Goal: Task Accomplishment & Management: Manage account settings

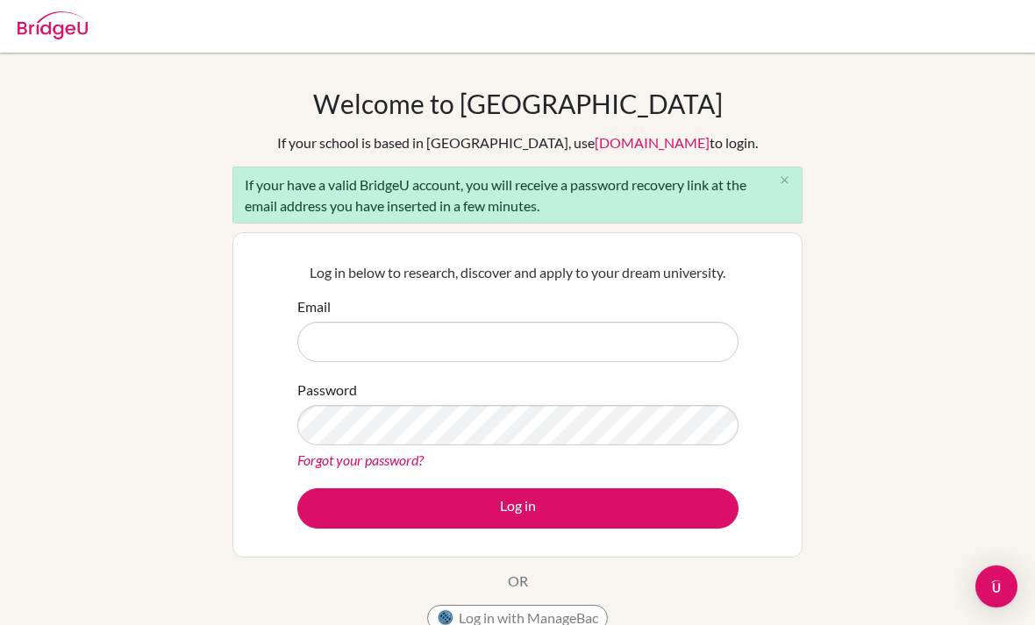
scroll to position [120, 0]
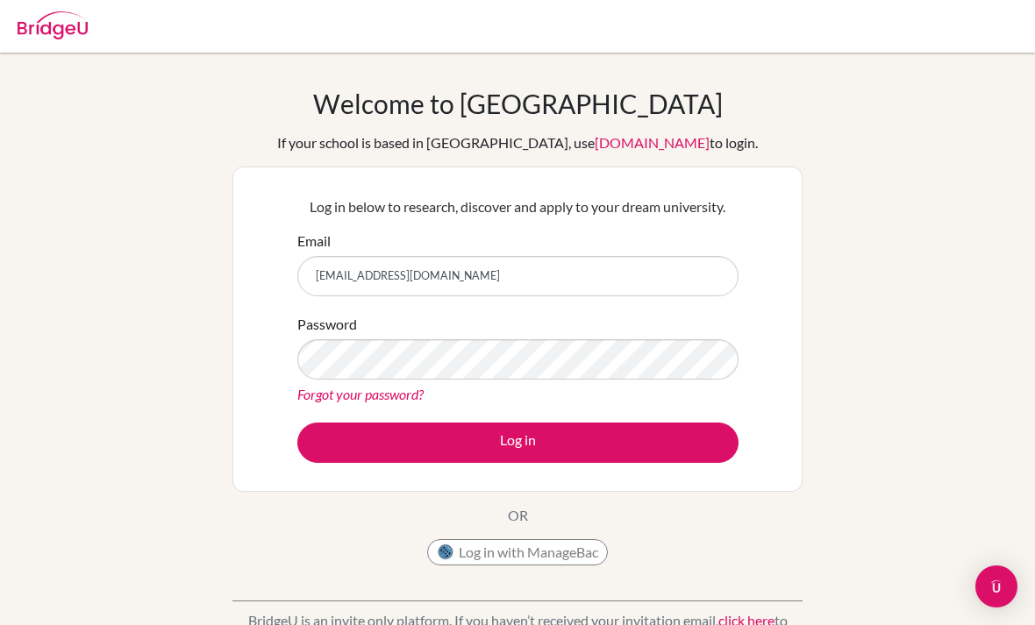
type input "[EMAIL_ADDRESS][DOMAIN_NAME]"
click at [717, 393] on div "Forgot your password?" at bounding box center [517, 394] width 441 height 21
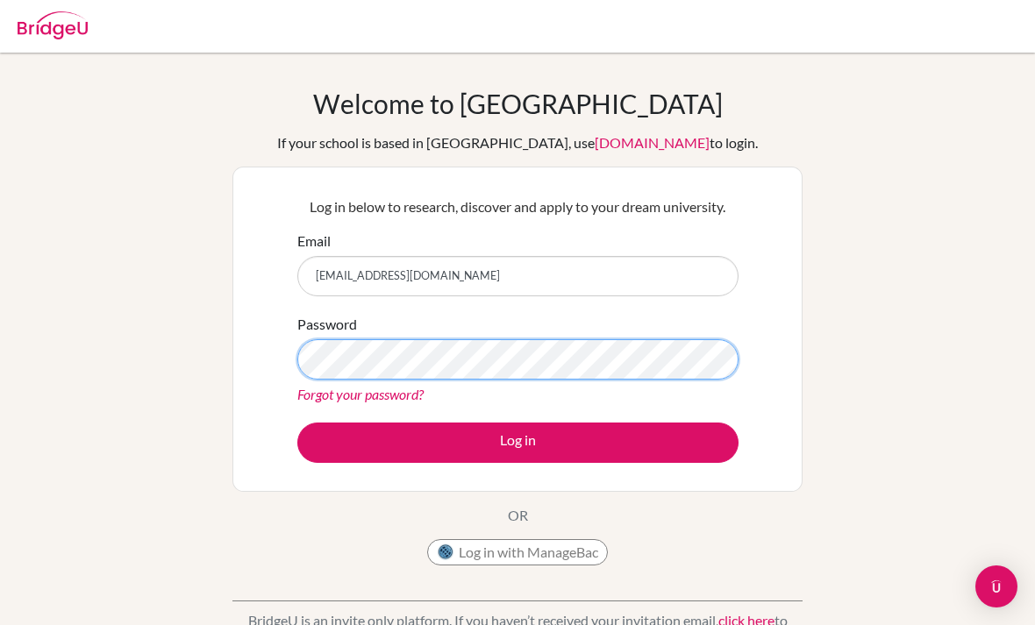
click at [517, 442] on button "Log in" at bounding box center [517, 443] width 441 height 40
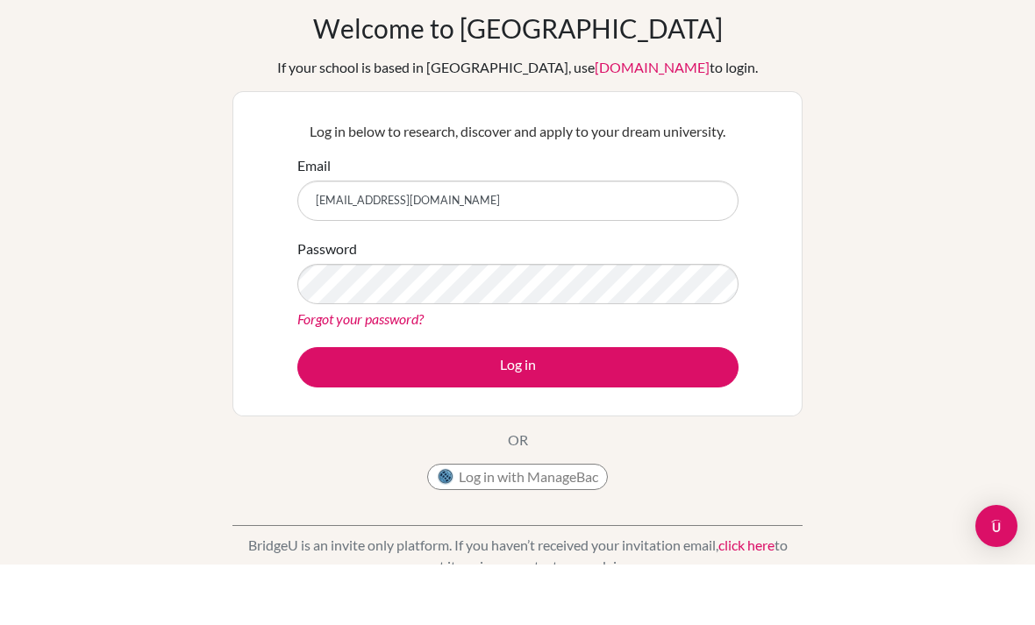
scroll to position [16, 0]
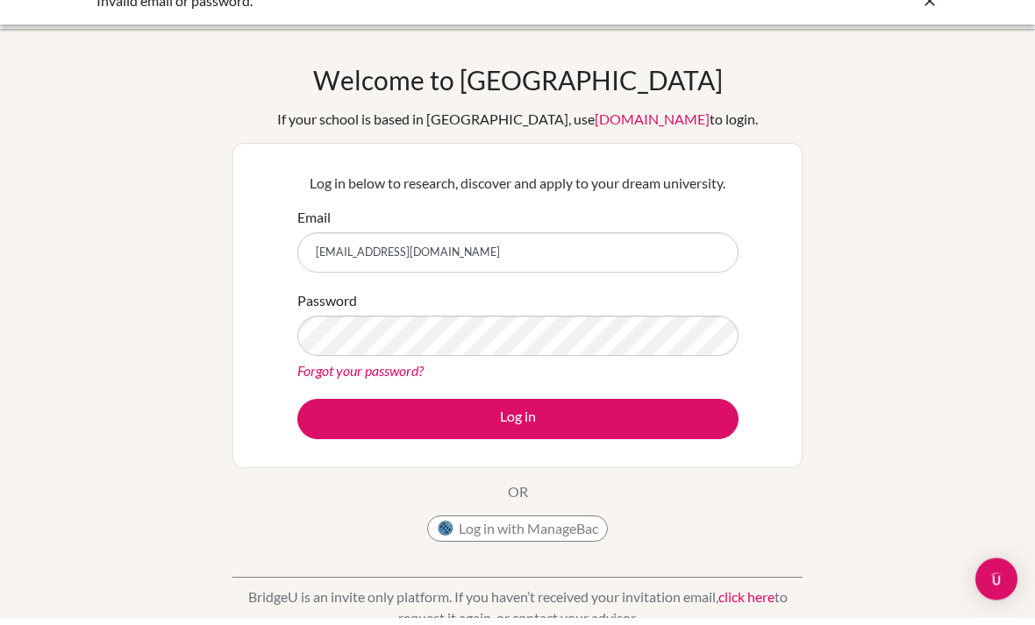
click at [402, 370] on link "Forgot your password?" at bounding box center [360, 378] width 126 height 17
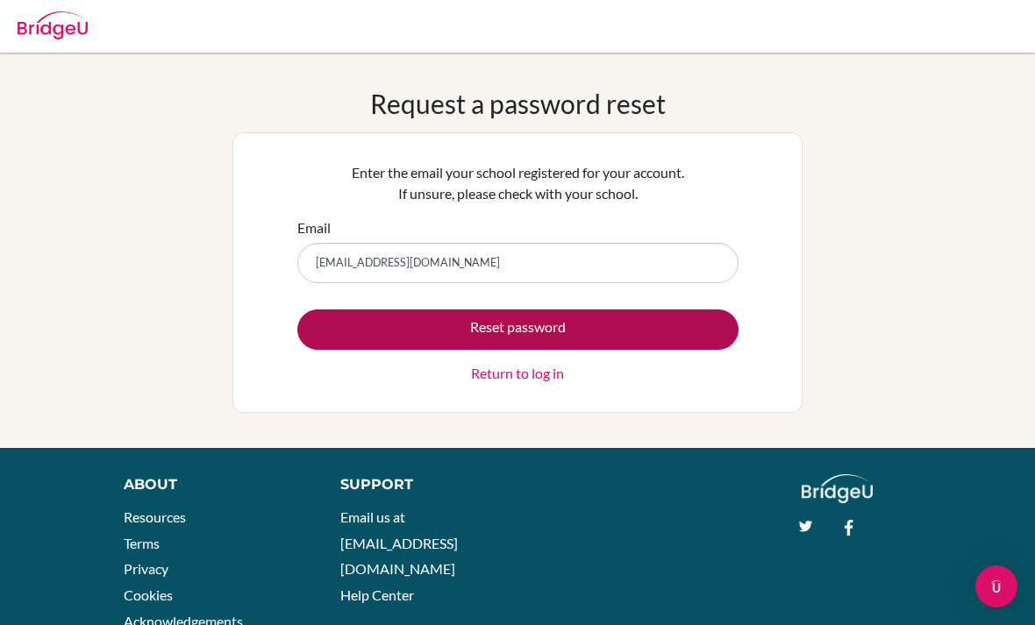
type input "[EMAIL_ADDRESS][DOMAIN_NAME]"
click at [691, 324] on button "Reset password" at bounding box center [517, 330] width 441 height 40
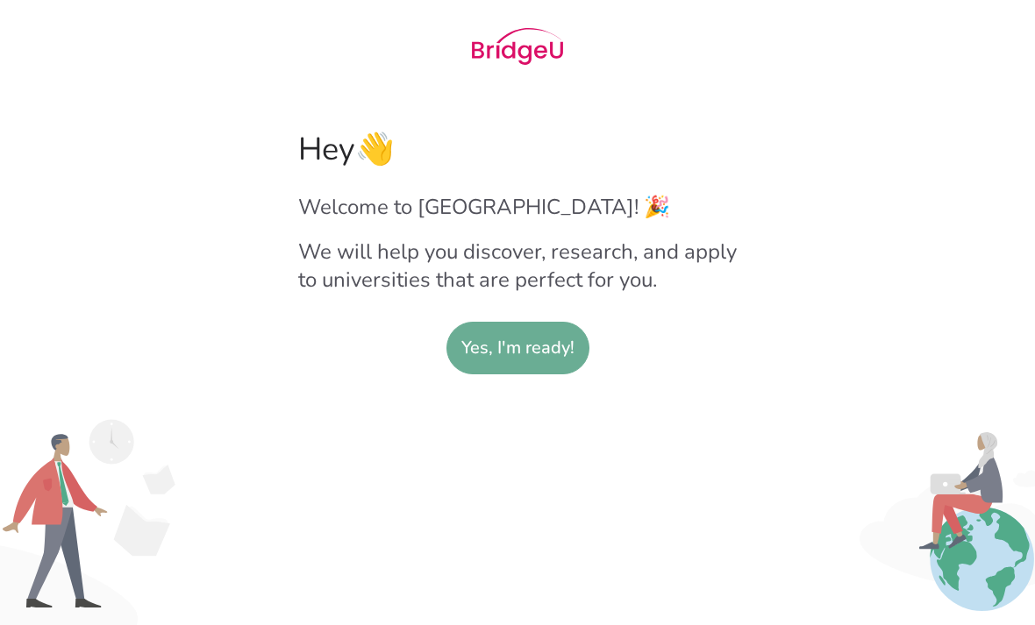
click at [547, 359] on slot "Yes, I'm ready!" at bounding box center [517, 348] width 113 height 51
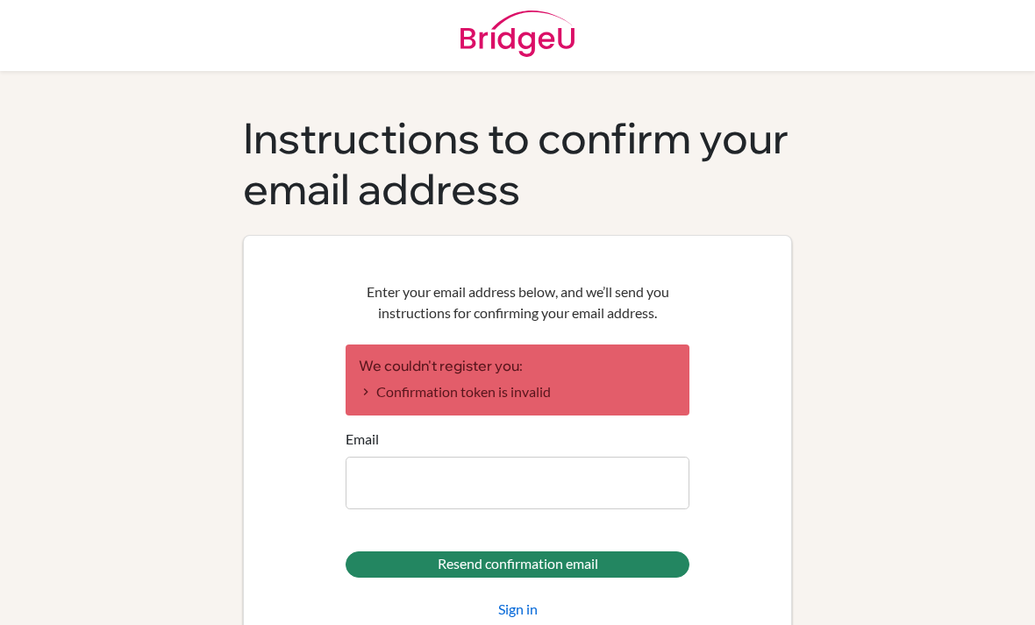
scroll to position [2, 0]
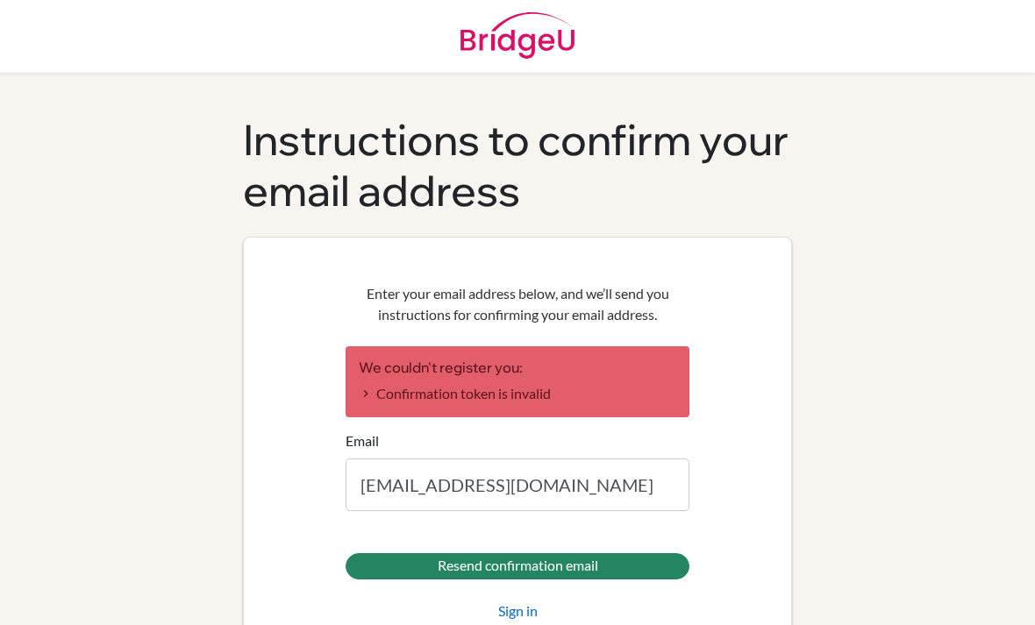
type input "[EMAIL_ADDRESS][DOMAIN_NAME]"
click at [517, 566] on input "Resend confirmation email" at bounding box center [517, 566] width 344 height 26
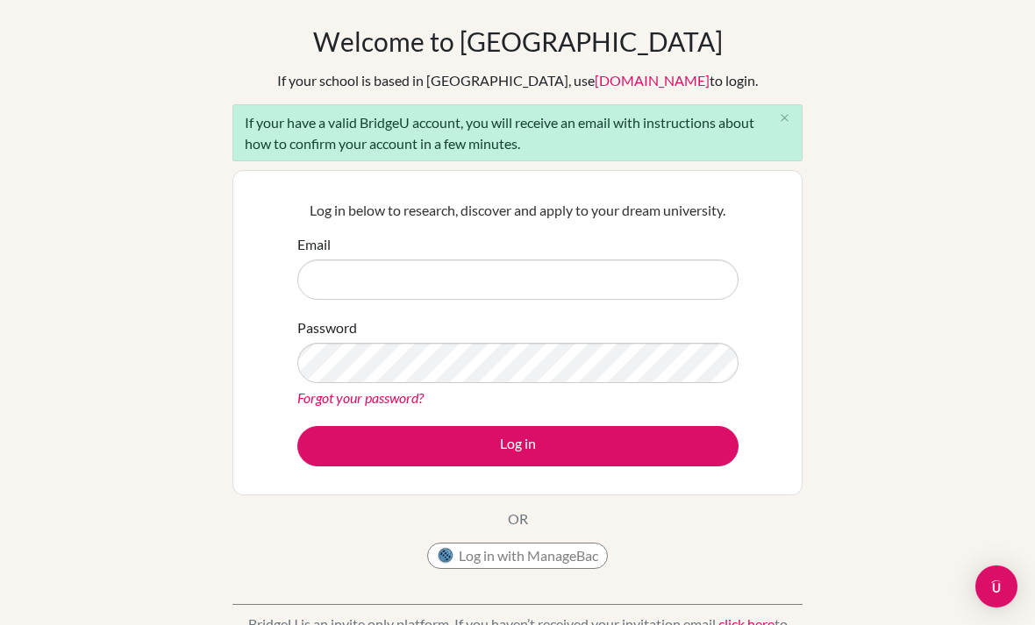
scroll to position [50, 0]
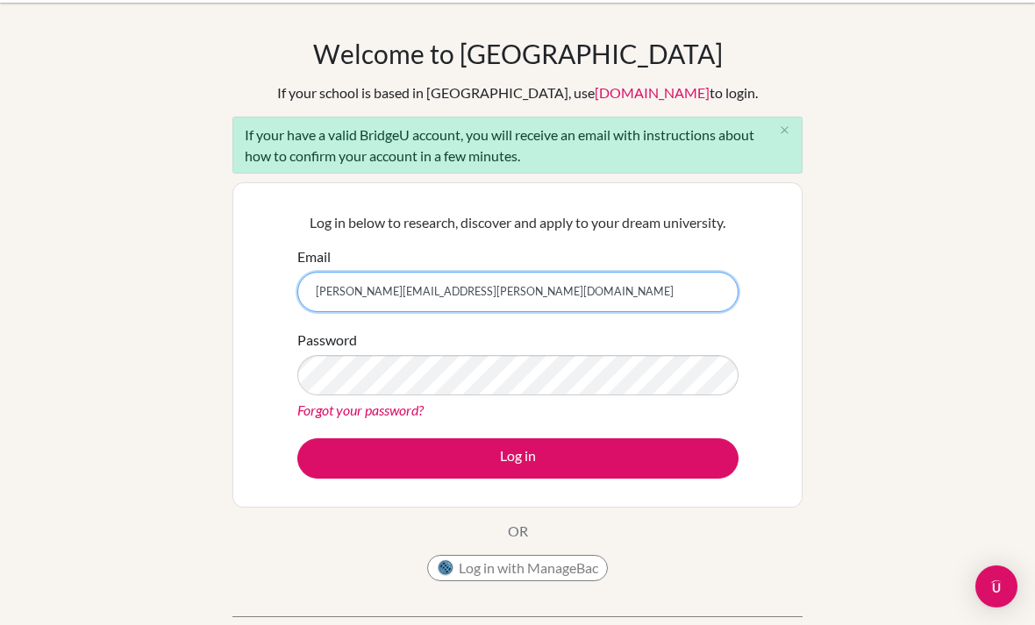
type input "enrique.duron@delcamposchool.org"
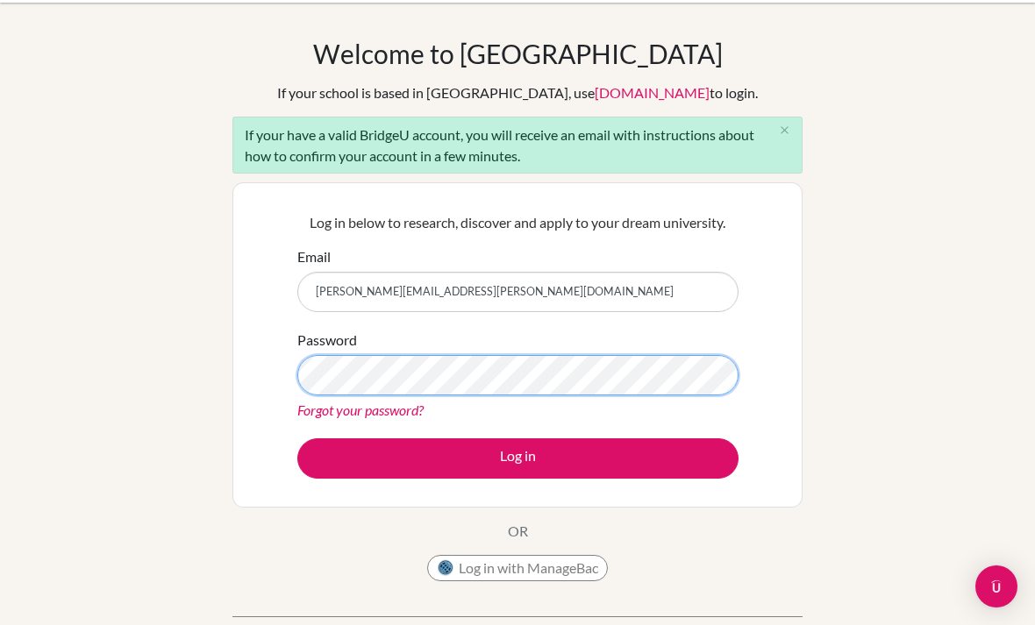
click at [517, 458] on button "Log in" at bounding box center [517, 458] width 441 height 40
